Goal: Transaction & Acquisition: Subscribe to service/newsletter

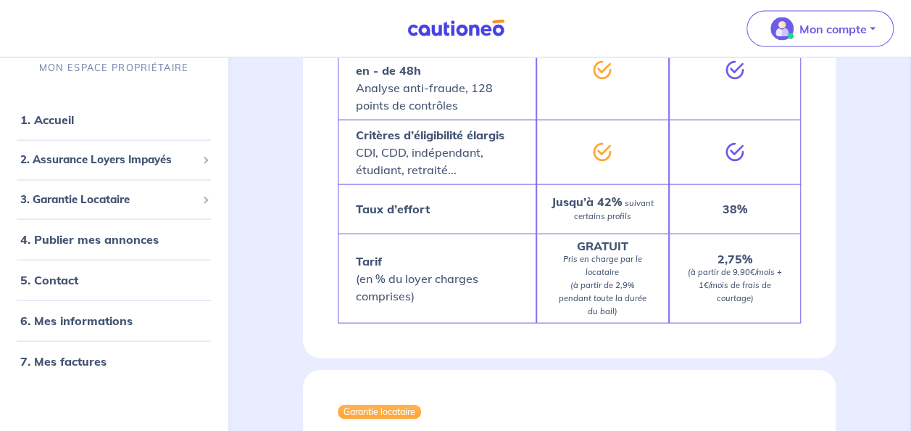
scroll to position [1498, 0]
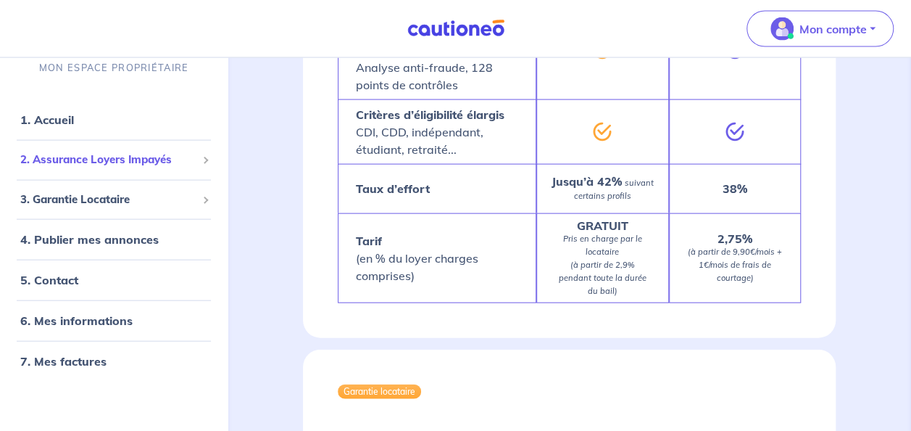
click at [121, 155] on span "2. Assurance Loyers Impayés" at bounding box center [108, 160] width 176 height 17
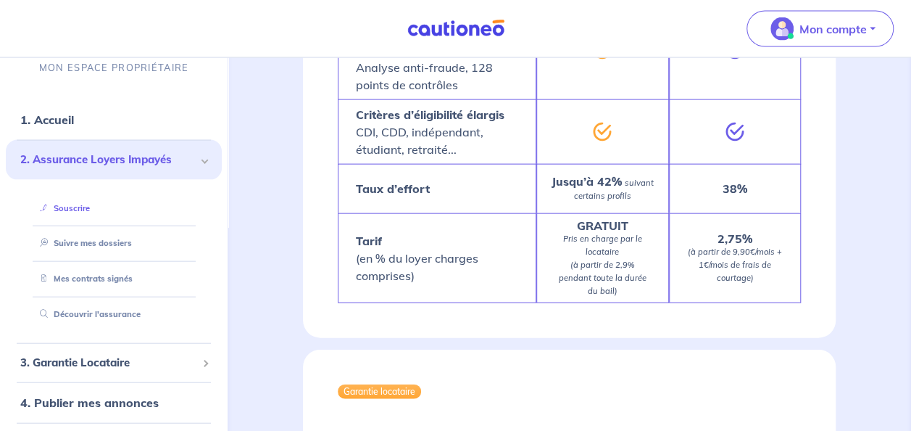
click at [83, 210] on link "Souscrire" at bounding box center [62, 207] width 56 height 10
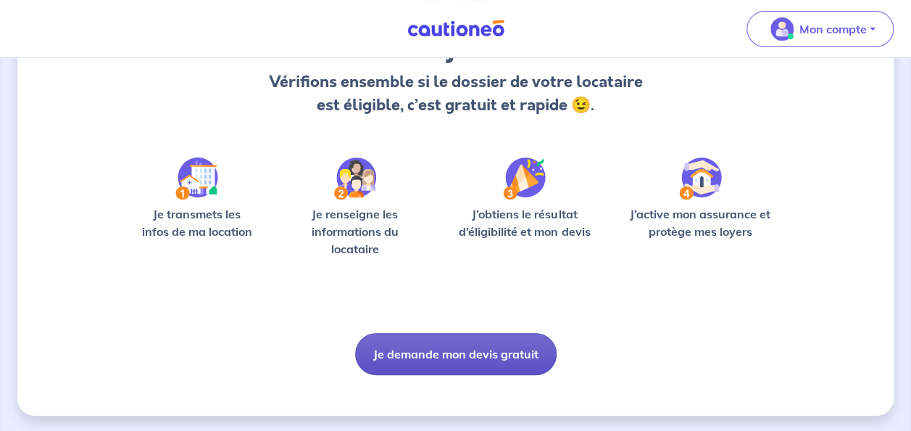
scroll to position [152, 0]
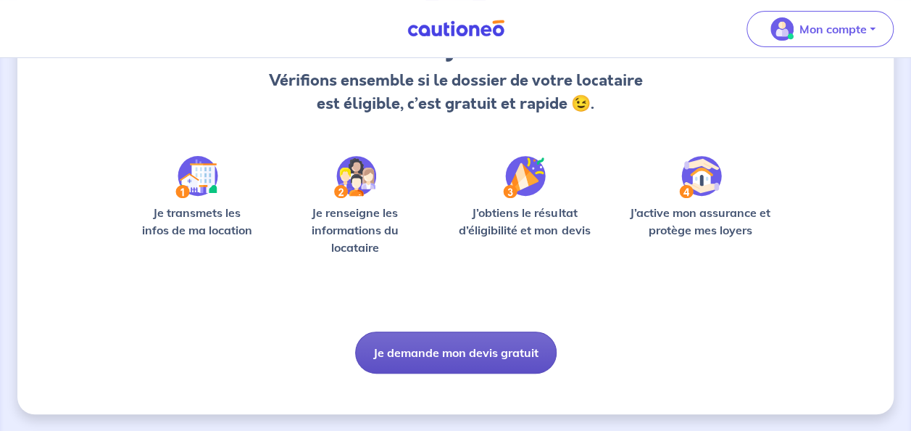
click at [434, 353] on button "Je demande mon devis gratuit" at bounding box center [456, 352] width 202 height 42
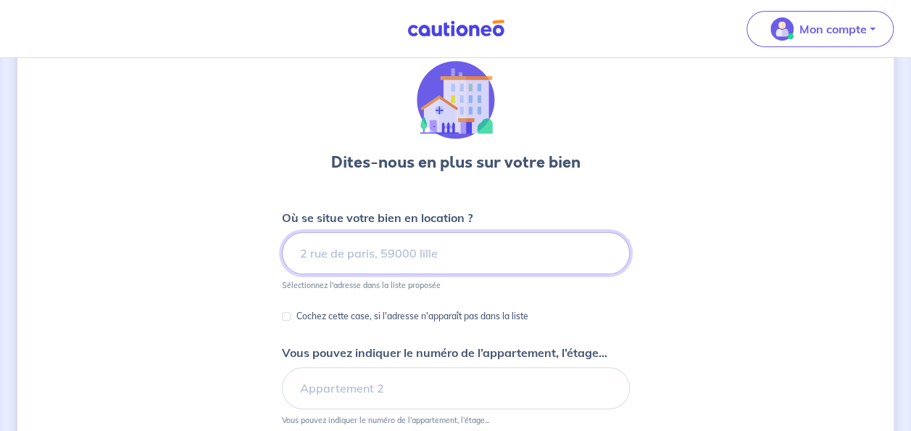
scroll to position [73, 0]
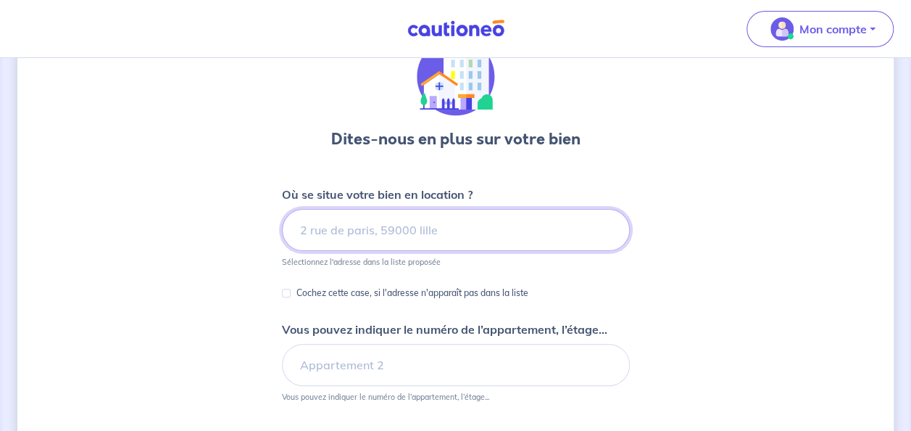
click at [427, 223] on input at bounding box center [456, 230] width 348 height 42
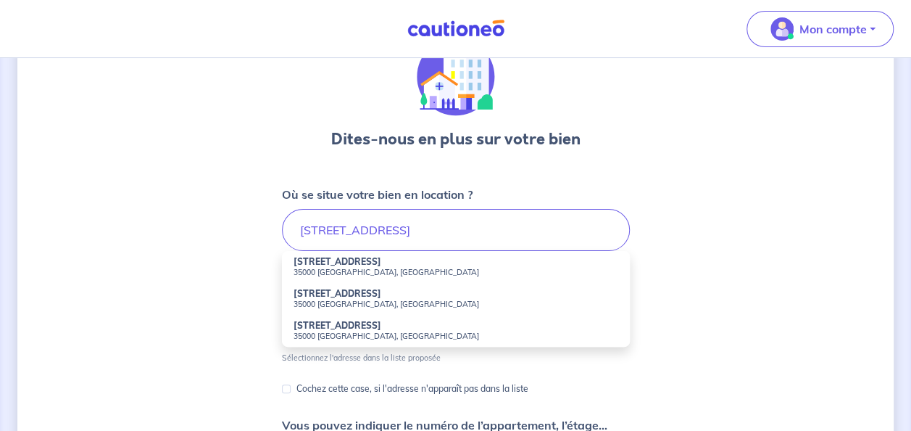
click at [373, 260] on li "[STREET_ADDRESS]" at bounding box center [456, 267] width 348 height 32
type input "[STREET_ADDRESS]"
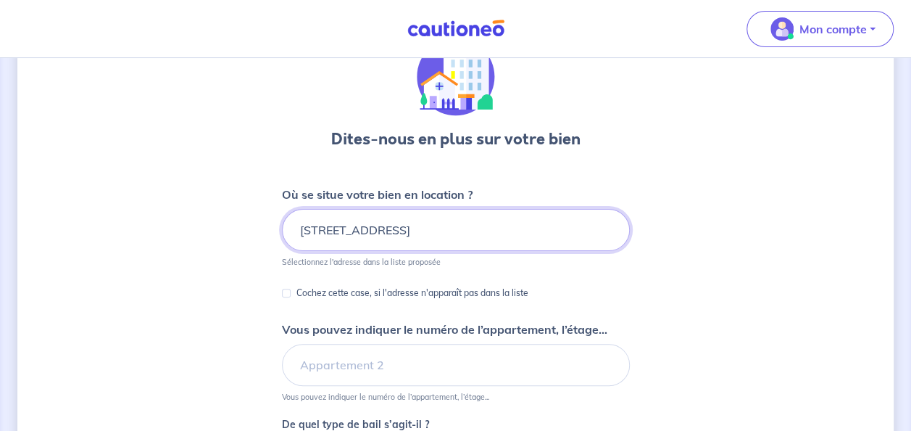
click at [525, 231] on input "[STREET_ADDRESS]" at bounding box center [456, 230] width 348 height 42
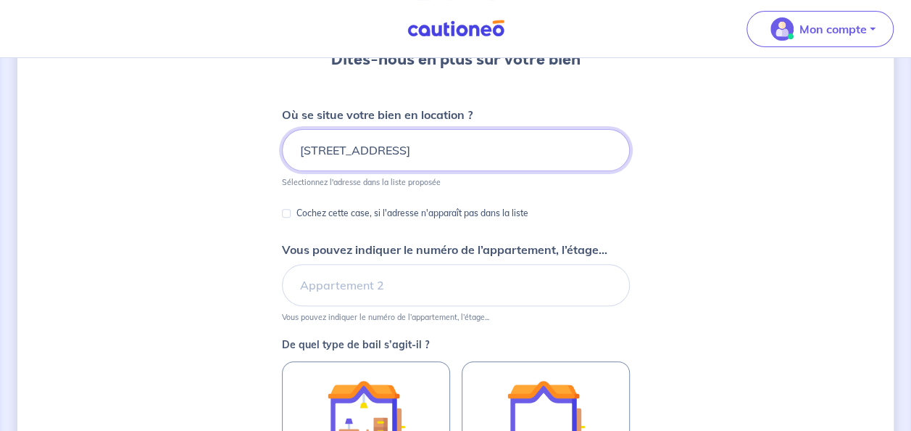
scroll to position [218, 0]
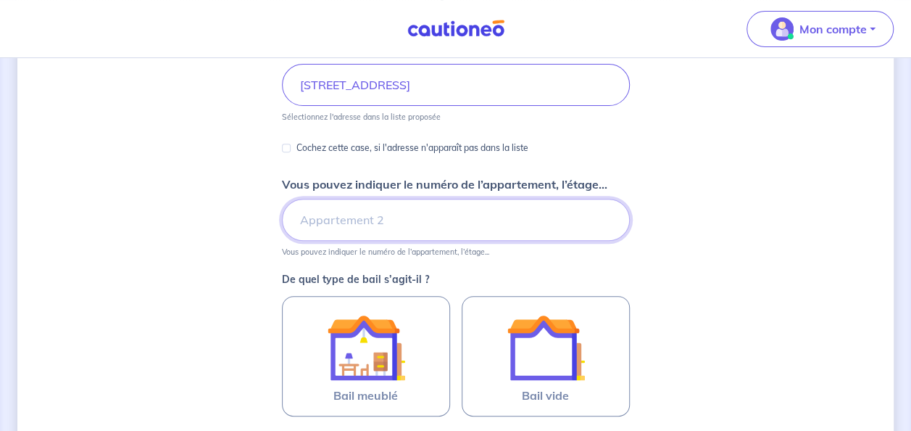
click at [505, 226] on input "Vous pouvez indiquer le numéro de l’appartement, l’étage..." at bounding box center [456, 220] width 348 height 42
paste input "02001"
type input "1er étage Porte 02001"
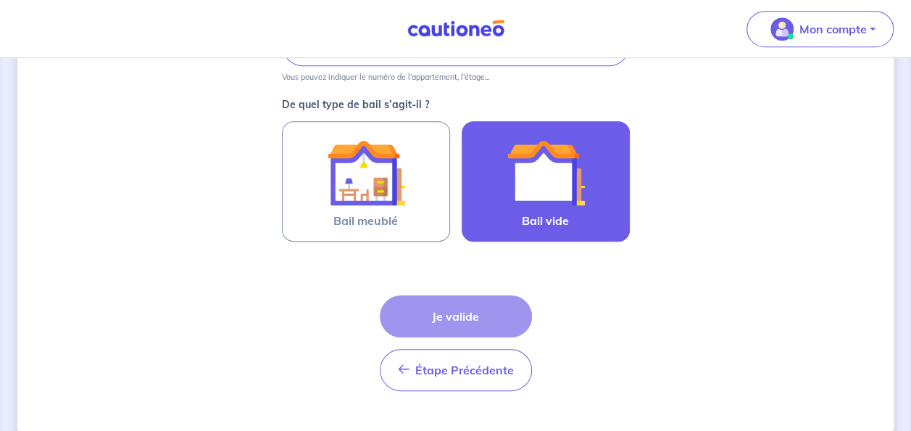
scroll to position [419, 0]
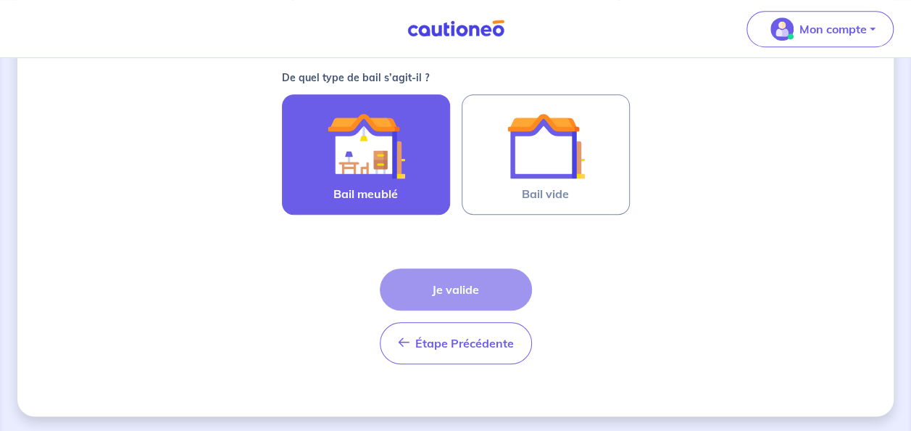
click at [429, 191] on label "Bail meublé" at bounding box center [366, 154] width 168 height 120
click at [0, 0] on input "Bail meublé" at bounding box center [0, 0] width 0 height 0
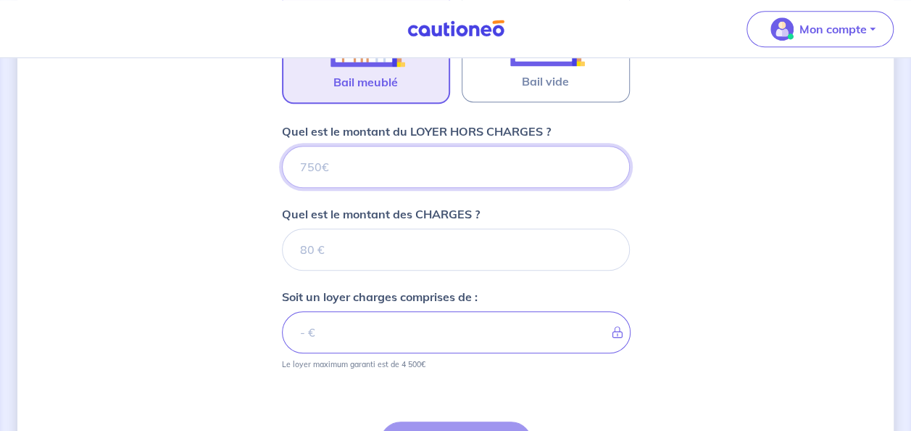
scroll to position [531, 0]
type input "61"
type input "610"
